Goal: Check status: Check status

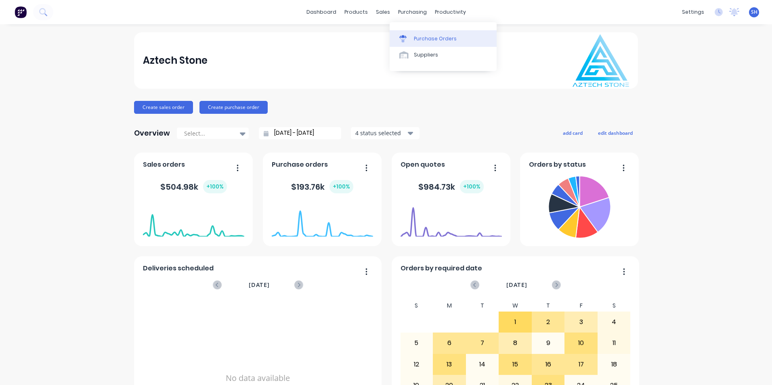
click at [419, 36] on div "Purchase Orders" at bounding box center [435, 38] width 43 height 7
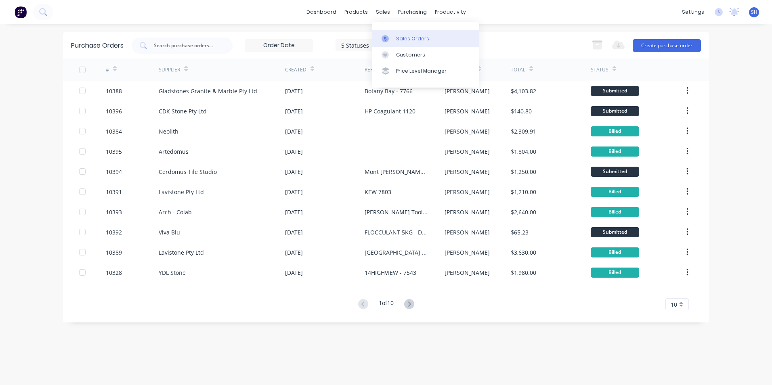
click at [395, 34] on link "Sales Orders" at bounding box center [425, 38] width 107 height 16
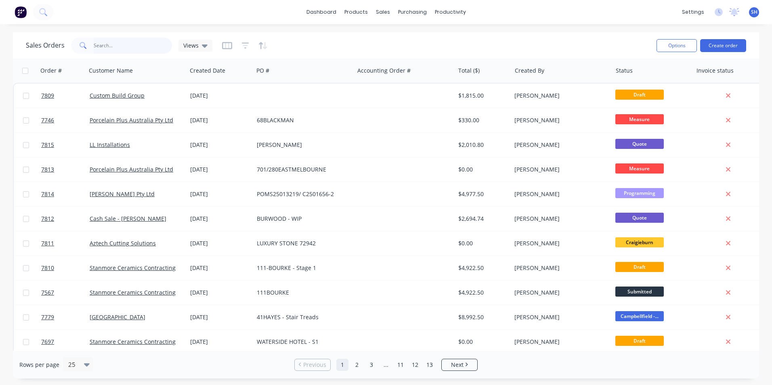
click at [124, 47] on input "text" at bounding box center [133, 46] width 79 height 16
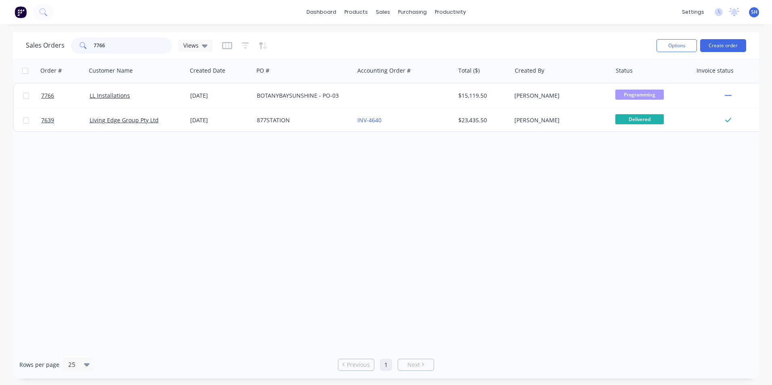
type input "7766"
click at [656, 191] on link "INV-4708" at bounding box center [651, 193] width 24 height 8
click at [323, 16] on link "dashboard" at bounding box center [321, 12] width 38 height 12
